Goal: Download file/media

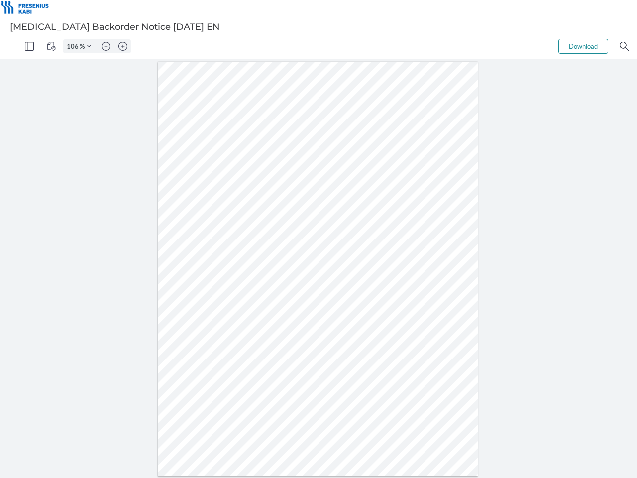
click at [29, 46] on img "Panel" at bounding box center [29, 46] width 9 height 9
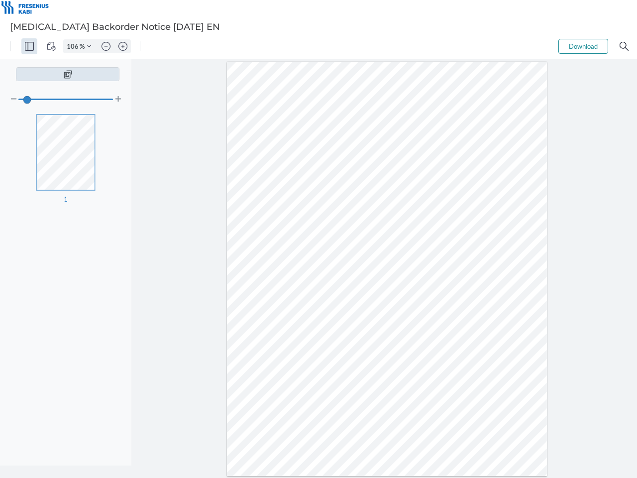
click at [51, 46] on img "View Controls" at bounding box center [51, 46] width 9 height 9
click at [74, 46] on input "106" at bounding box center [72, 46] width 16 height 9
click at [89, 68] on img "Zoom Controls" at bounding box center [318, 290] width 637 height 444
click at [106, 46] on img "Zoom out" at bounding box center [105, 46] width 9 height 9
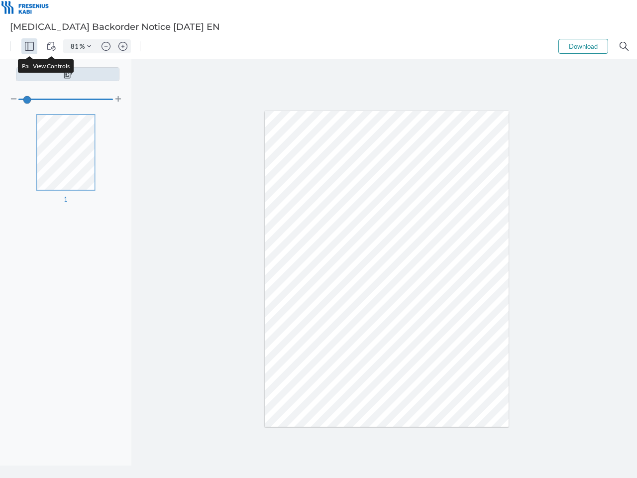
click at [123, 46] on img "Zoom in" at bounding box center [122, 46] width 9 height 9
type input "106"
click at [583, 46] on button "Download" at bounding box center [583, 46] width 50 height 15
click at [624, 46] on img "Search" at bounding box center [623, 46] width 9 height 9
